Goal: Task Accomplishment & Management: Use online tool/utility

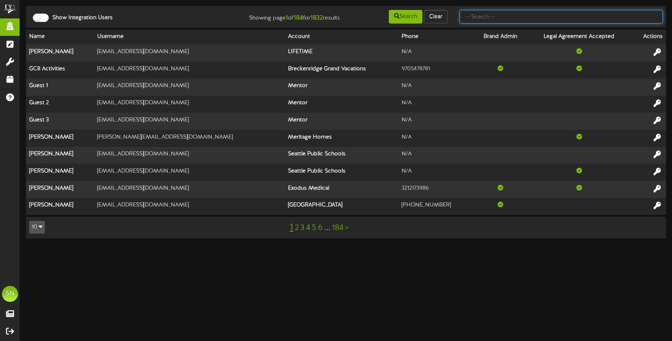
click at [515, 20] on input "text" at bounding box center [560, 17] width 203 height 14
type input "fat cats"
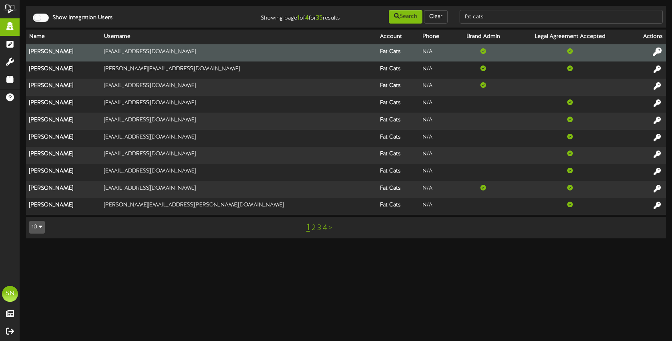
click at [658, 50] on icon at bounding box center [656, 52] width 9 height 9
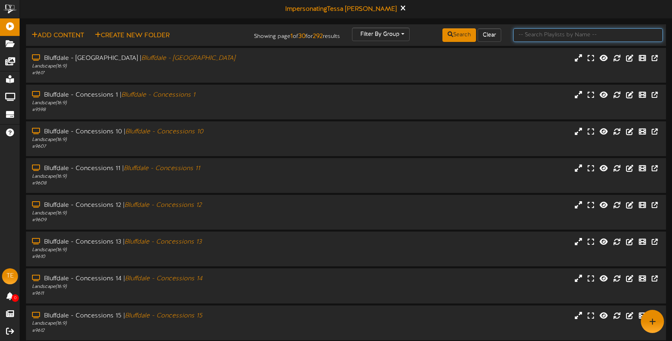
click at [556, 28] on input "text" at bounding box center [587, 35] width 149 height 14
type input "[PERSON_NAME]"
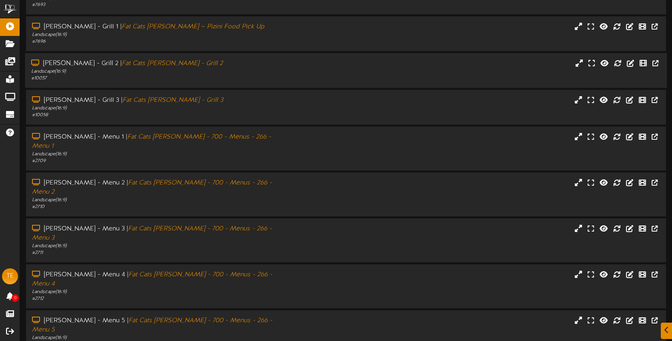
scroll to position [106, 0]
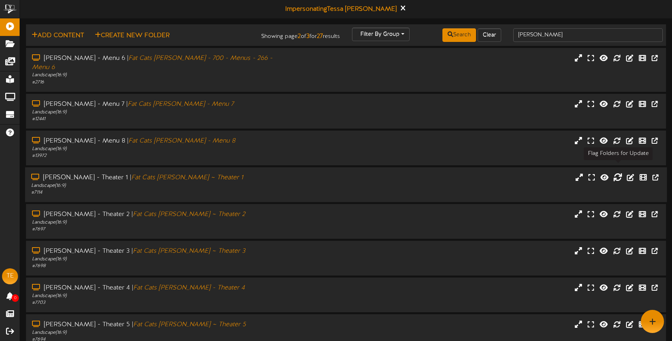
click at [614, 173] on icon at bounding box center [617, 177] width 9 height 9
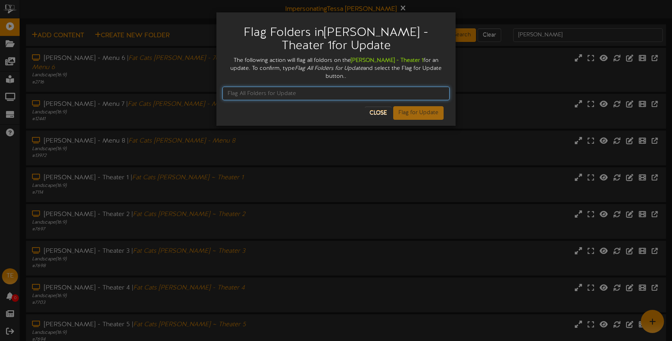
click at [384, 88] on input "text" at bounding box center [335, 94] width 227 height 14
type input "A"
type input "Flag All Folders for Update"
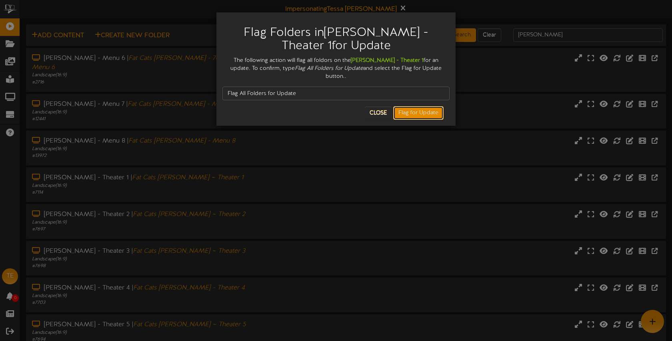
click at [429, 106] on button "Flag for Update" at bounding box center [418, 113] width 50 height 14
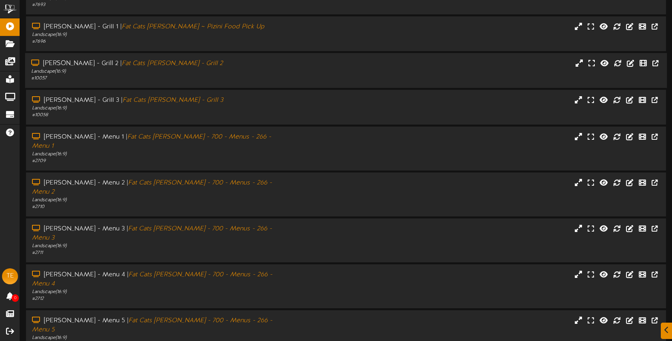
scroll to position [106, 0]
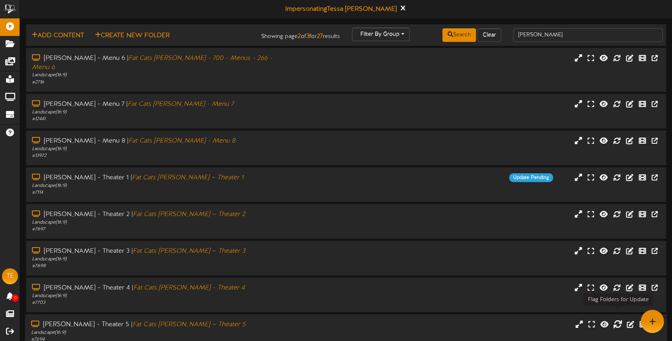
click at [614, 320] on icon at bounding box center [617, 324] width 9 height 9
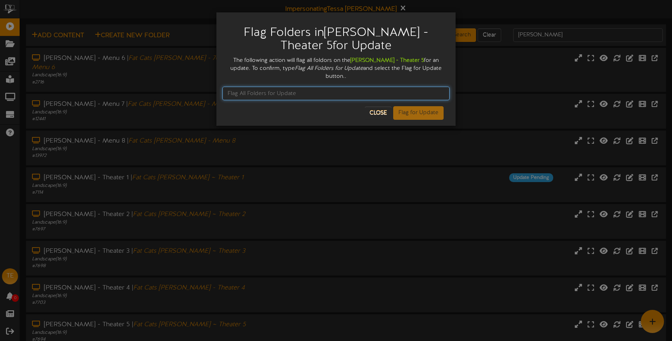
click at [362, 87] on input "text" at bounding box center [335, 94] width 227 height 14
type input "Flag All Folders for Update"
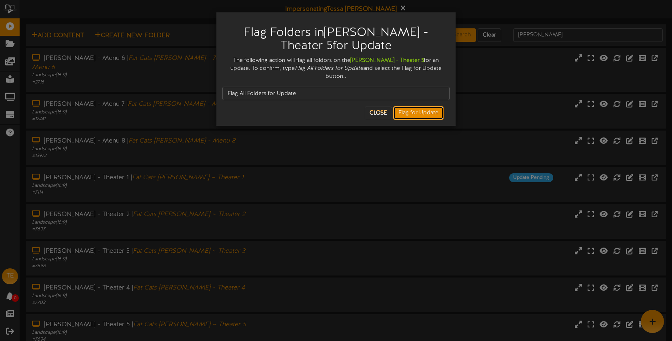
click at [426, 106] on button "Flag for Update" at bounding box center [418, 113] width 50 height 14
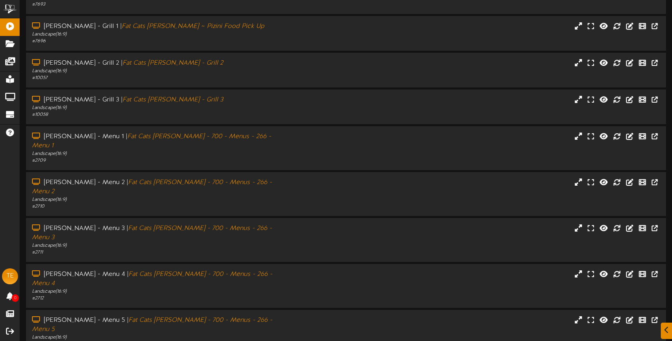
scroll to position [106, 0]
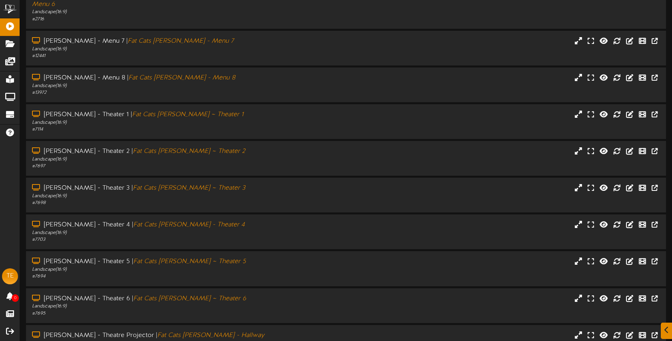
scroll to position [64, 0]
click at [342, 300] on div "[PERSON_NAME] - Theater 6 | Fat Cats [PERSON_NAME] ~ Theater 6 Landscape ( 16:9…" at bounding box center [346, 304] width 642 height 23
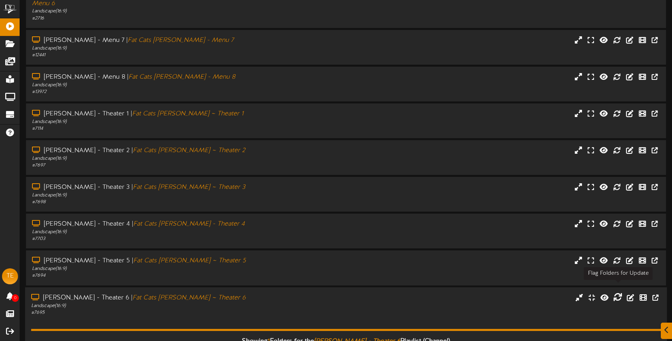
click at [619, 293] on icon at bounding box center [617, 297] width 9 height 9
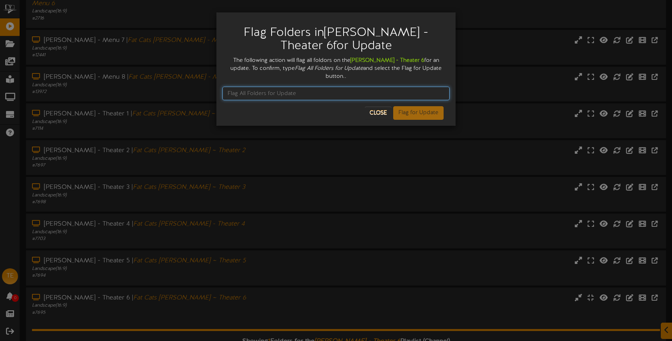
click at [360, 87] on input "text" at bounding box center [335, 94] width 227 height 14
type input "Flag All Folders for Update"
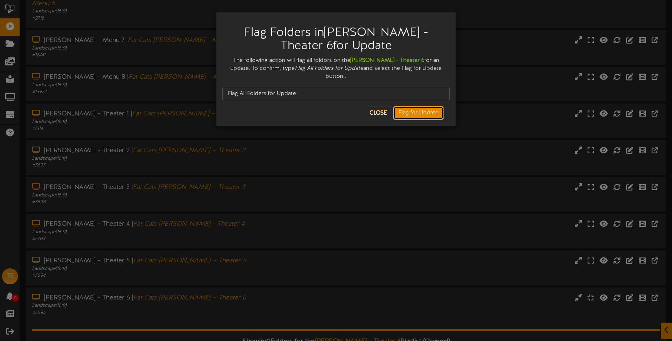
click at [439, 106] on button "Flag for Update" at bounding box center [418, 113] width 50 height 14
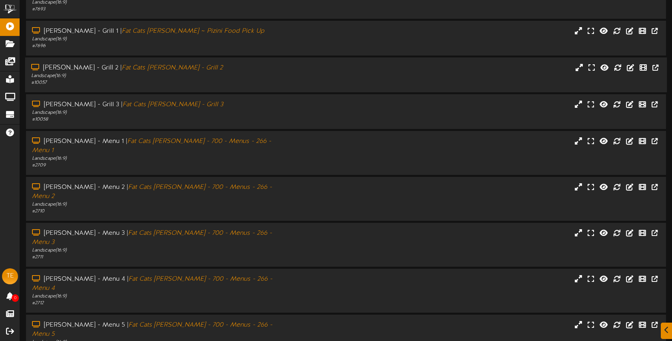
scroll to position [106, 0]
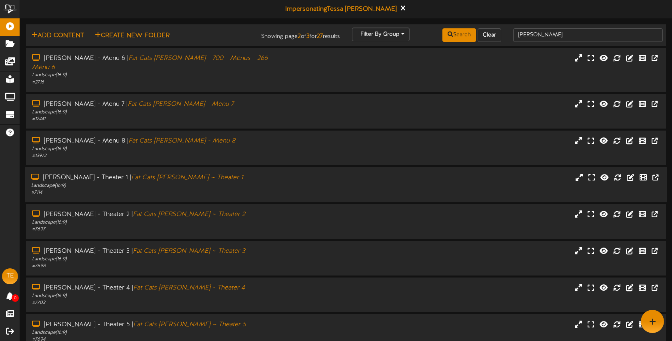
click at [526, 181] on div "[PERSON_NAME] - Theater 1 | Fat Cats [PERSON_NAME] ~ Theater 1 Landscape ( 16:9…" at bounding box center [346, 184] width 642 height 23
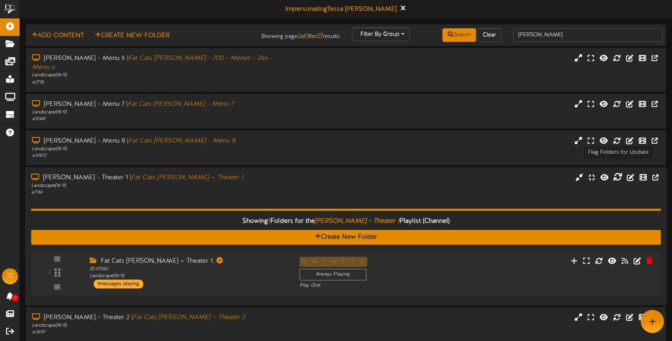
click at [615, 173] on icon at bounding box center [617, 177] width 9 height 9
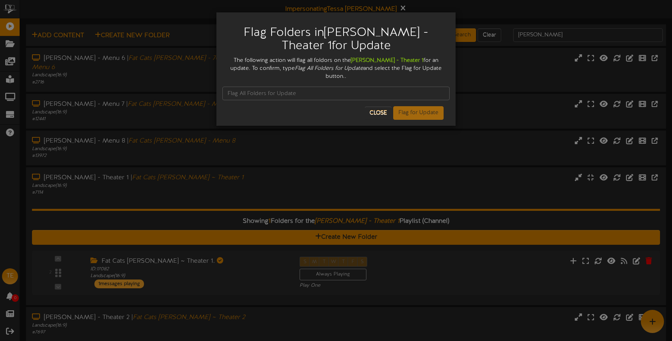
click at [262, 271] on div "Flag Folders in [PERSON_NAME][GEOGRAPHIC_DATA] 1 for Update The following actio…" at bounding box center [336, 170] width 672 height 341
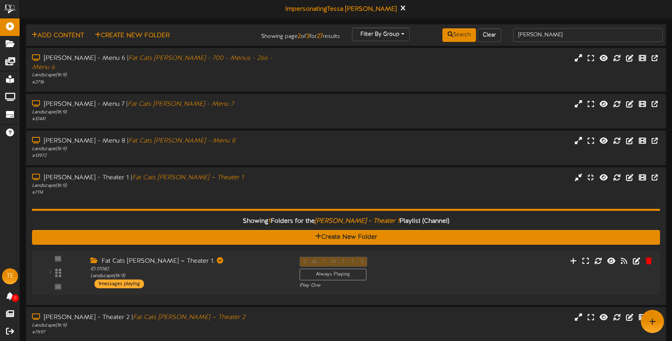
click at [262, 271] on div "Fat Cats [PERSON_NAME] ~ Theater 1. ID: 17082 Landscape ( 16:9 ) 1 messages pla…" at bounding box center [188, 273] width 209 height 32
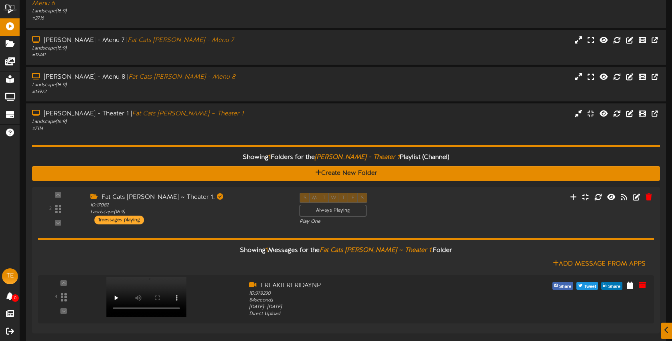
scroll to position [80, 0]
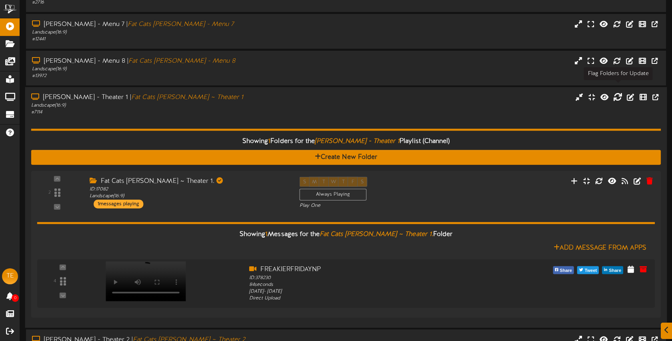
click at [618, 93] on icon at bounding box center [617, 97] width 9 height 9
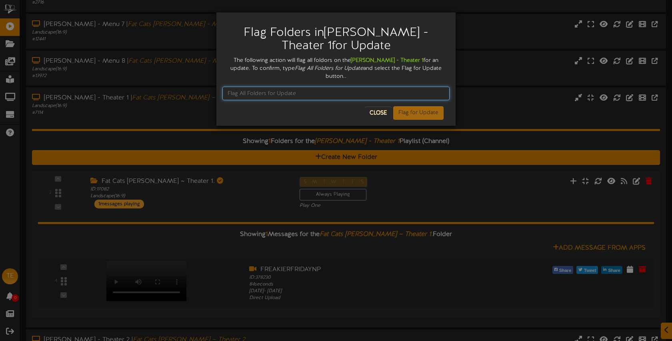
click at [434, 87] on input "text" at bounding box center [335, 94] width 227 height 14
type input "f"
type input "Flag All Folders for Update"
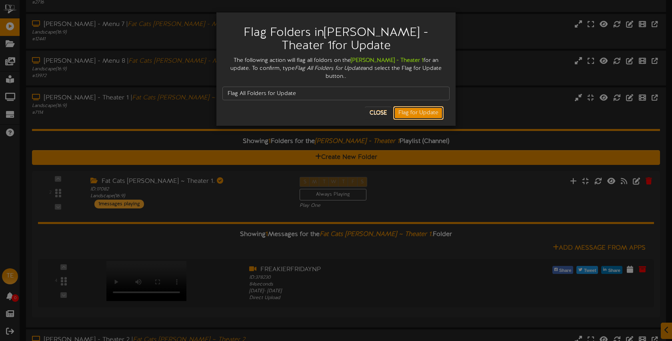
click at [423, 108] on button "Flag for Update" at bounding box center [418, 113] width 50 height 14
